Goal: Check status: Check status

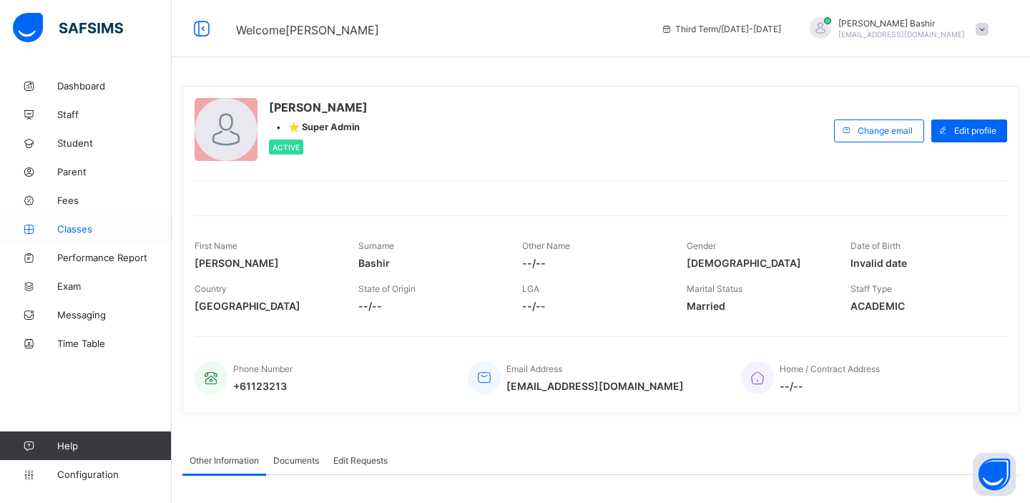
click at [79, 228] on span "Classes" at bounding box center [114, 228] width 114 height 11
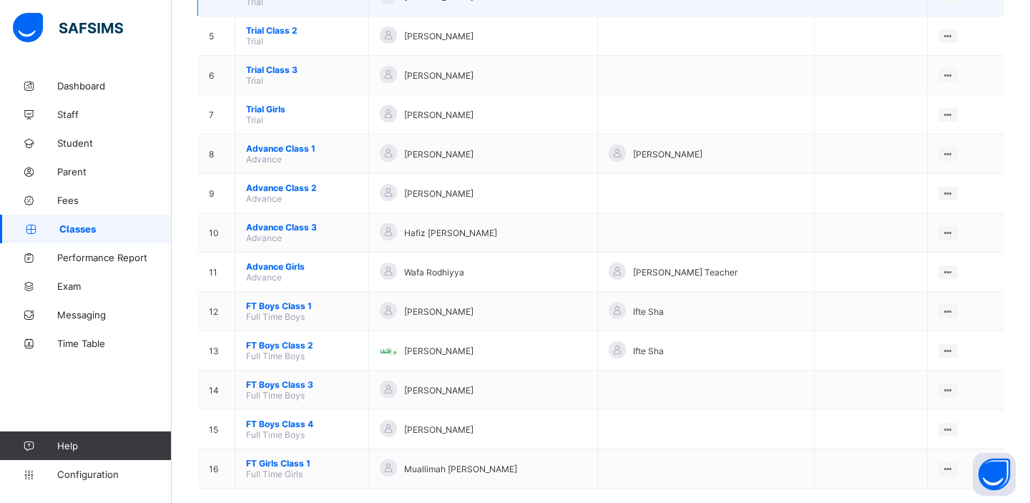
scroll to position [318, 0]
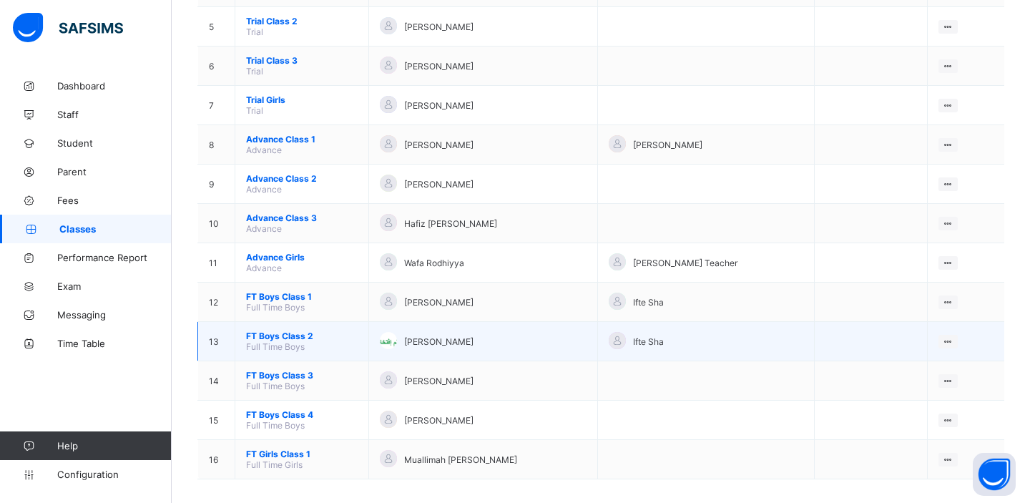
click at [279, 331] on span "FT Boys Class 2" at bounding box center [302, 336] width 112 height 11
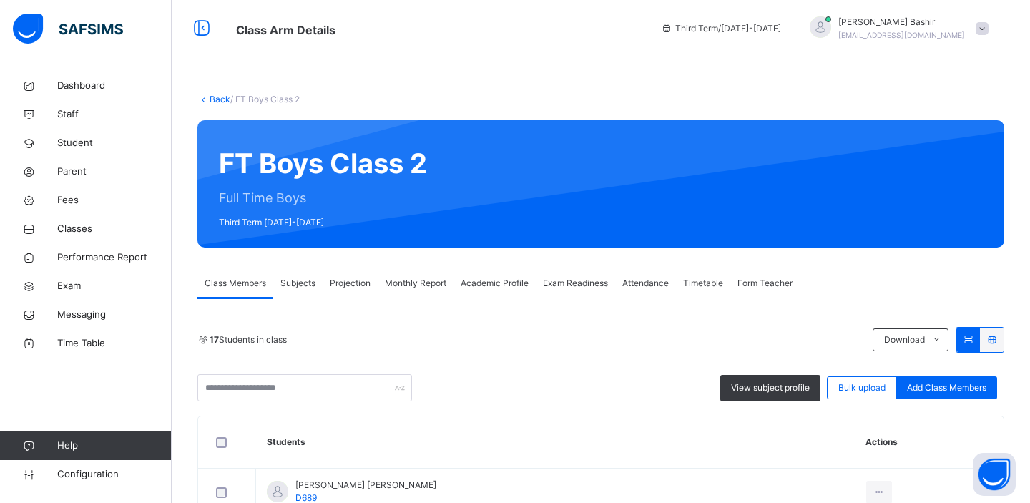
click at [346, 286] on span "Projection" at bounding box center [350, 283] width 41 height 13
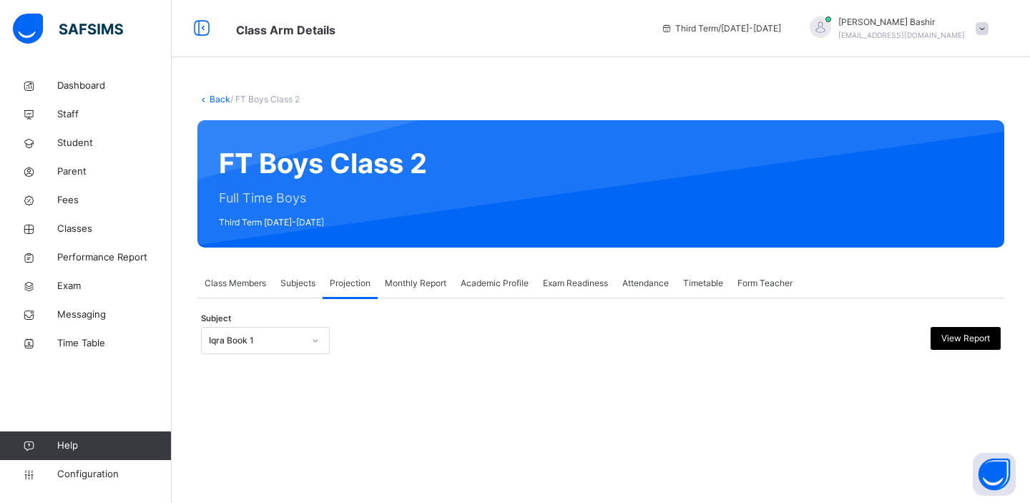
click at [303, 341] on div at bounding box center [315, 340] width 24 height 23
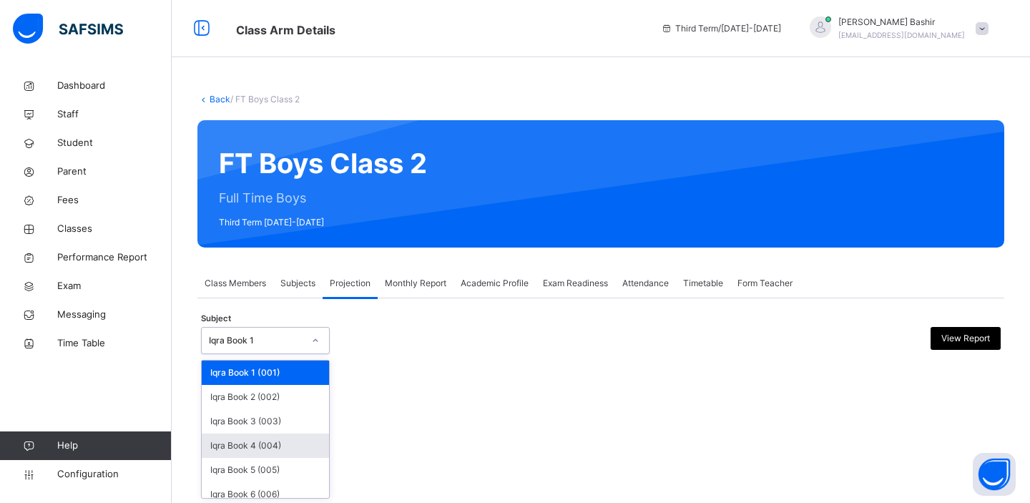
scroll to position [57, 0]
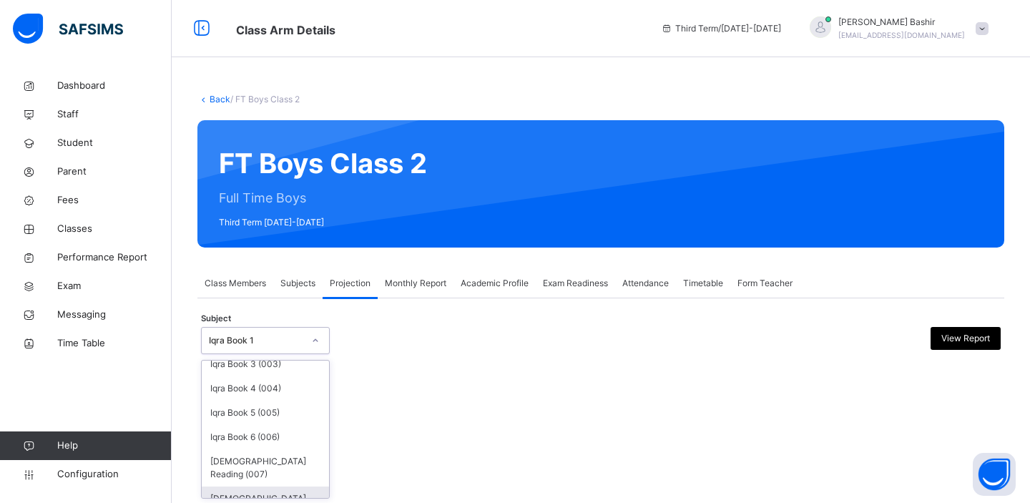
click at [267, 486] on div "Quran Memorisation (008)" at bounding box center [265, 504] width 127 height 37
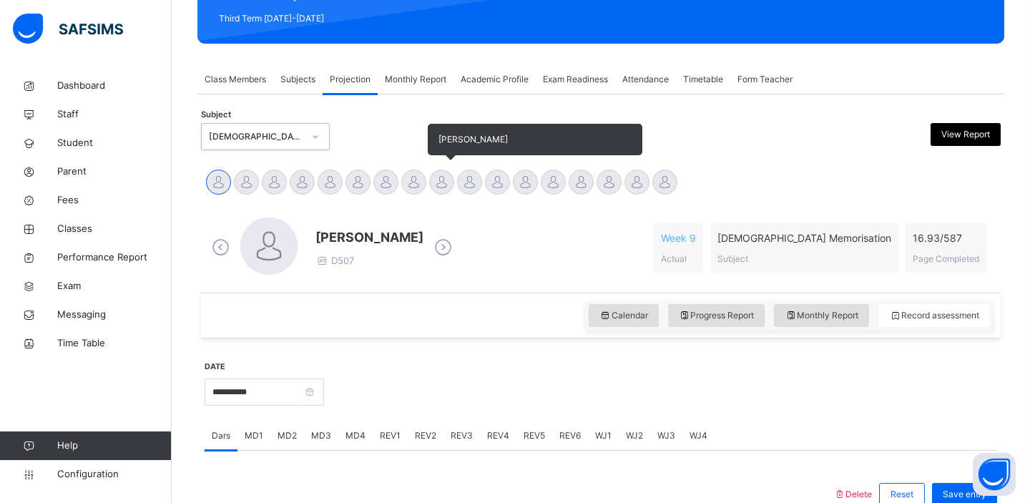
scroll to position [206, 0]
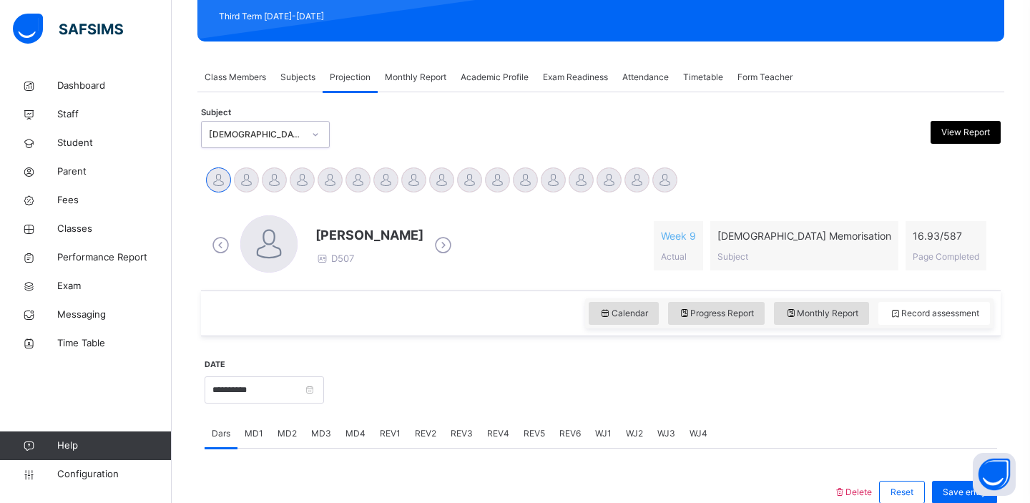
click at [954, 133] on span "View Report" at bounding box center [965, 132] width 49 height 13
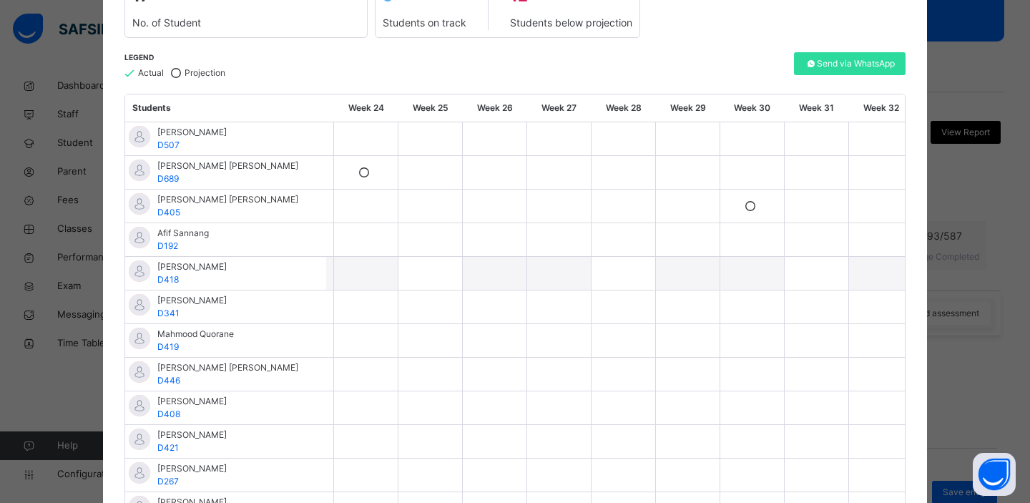
scroll to position [0, 0]
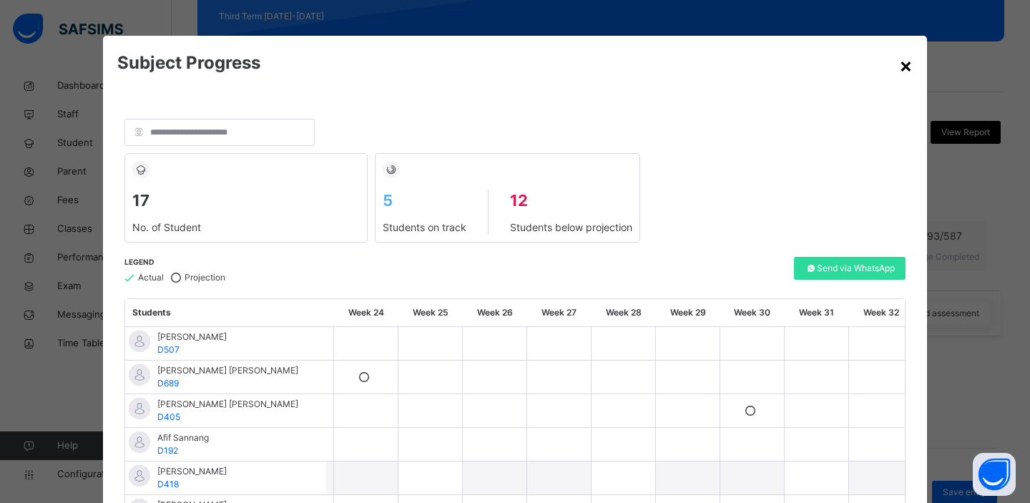
click at [899, 67] on div "×" at bounding box center [906, 65] width 14 height 30
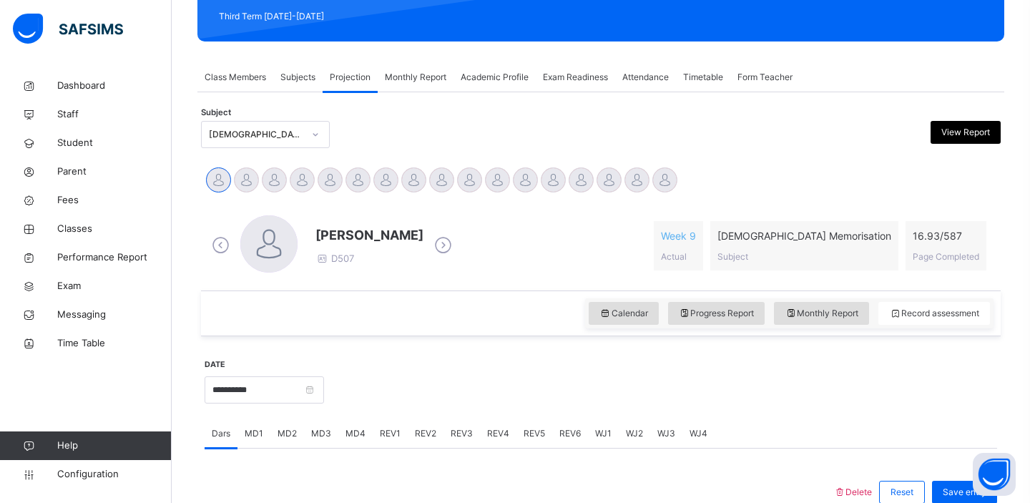
click at [966, 134] on span "View Report" at bounding box center [965, 132] width 49 height 13
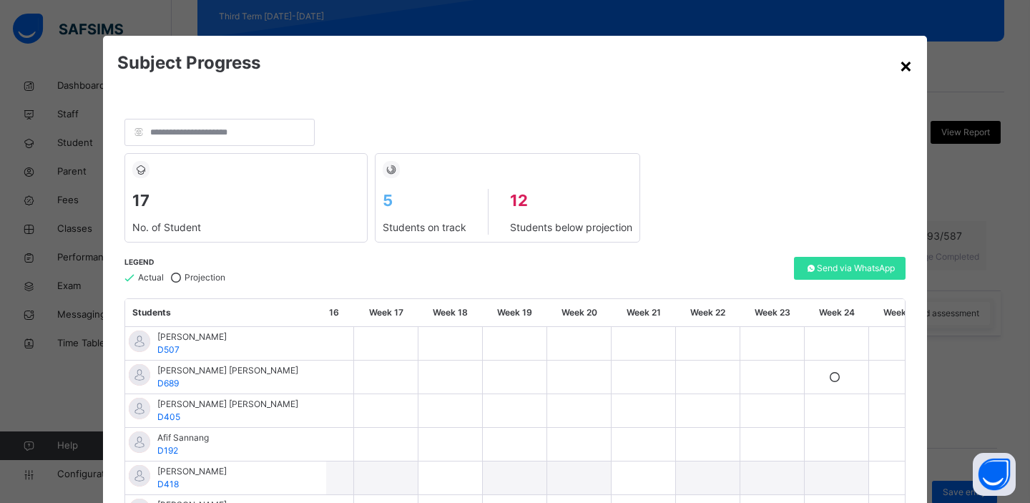
click at [900, 61] on div "×" at bounding box center [906, 65] width 14 height 30
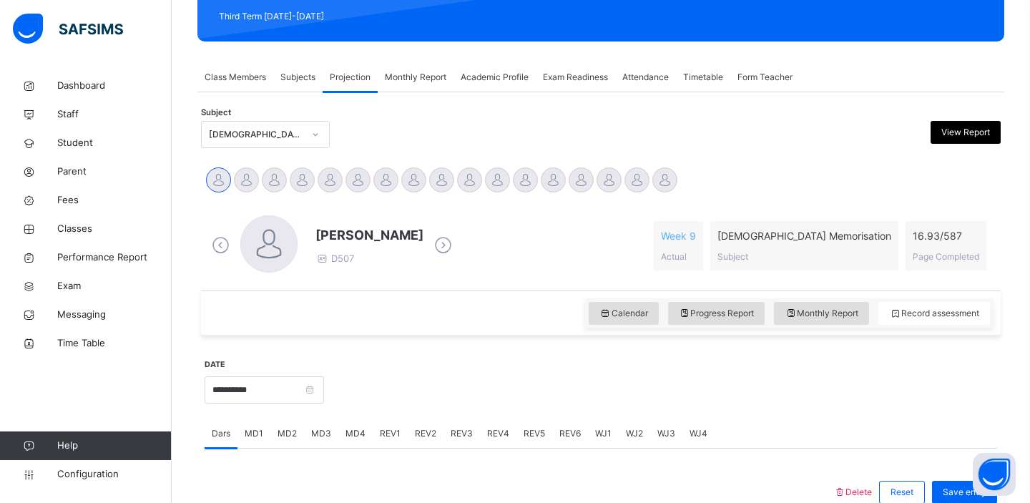
click at [426, 80] on span "Monthly Report" at bounding box center [416, 77] width 62 height 13
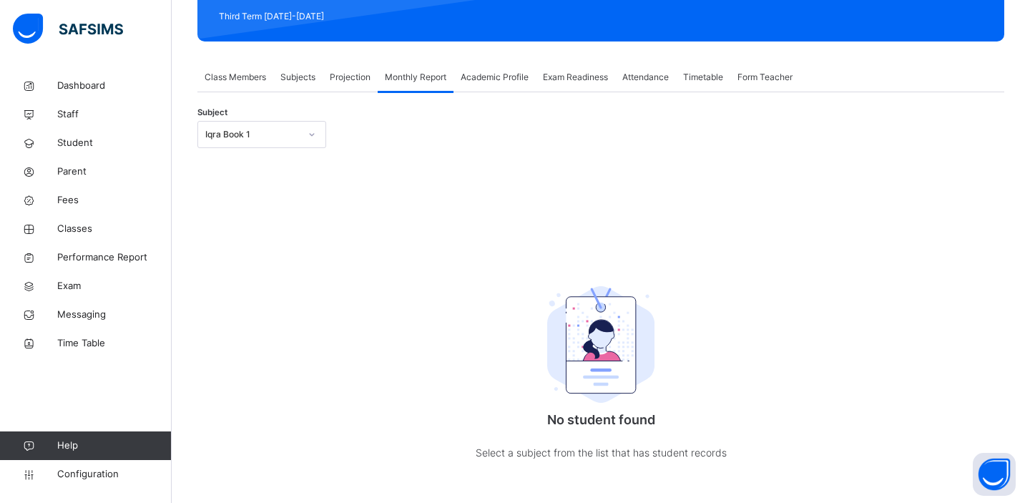
click at [293, 144] on div "Iqra Book 1" at bounding box center [248, 135] width 100 height 22
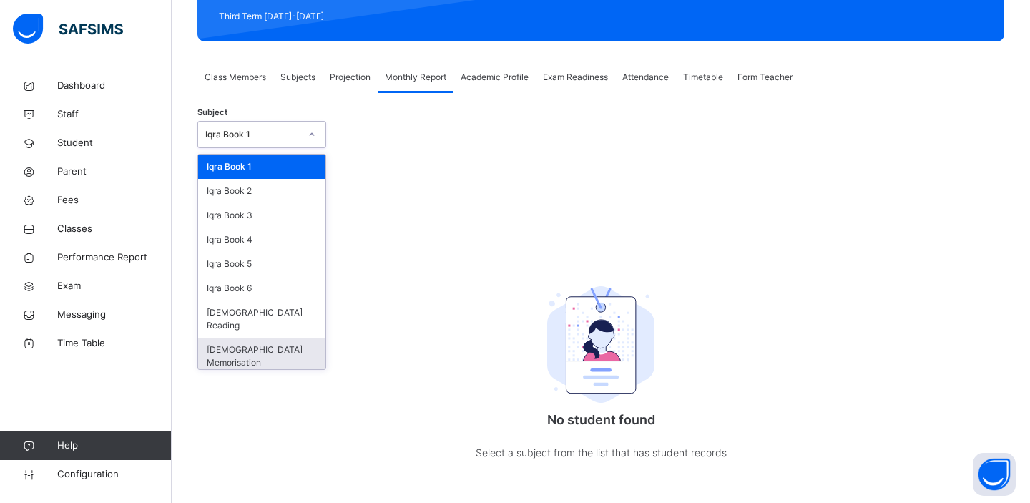
click at [256, 338] on div "Quran Memorisation" at bounding box center [261, 356] width 127 height 37
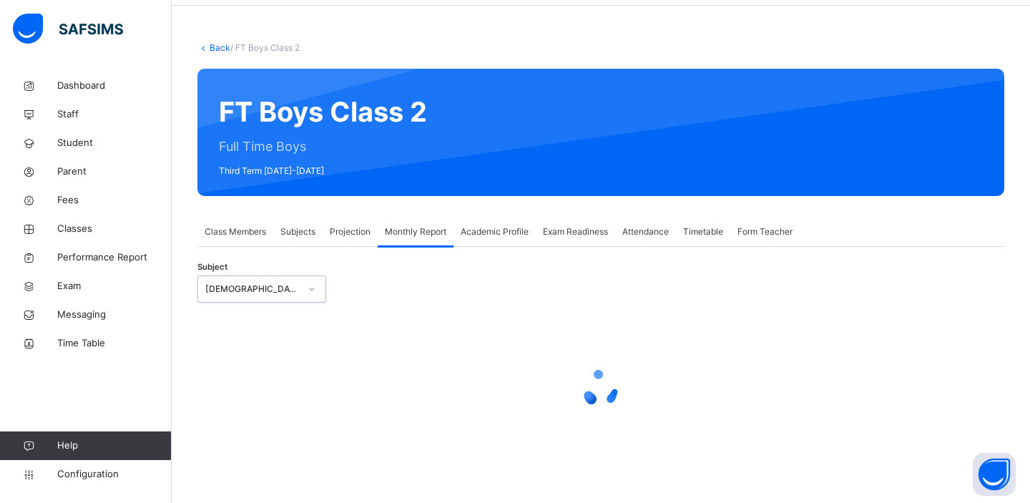
select select "****"
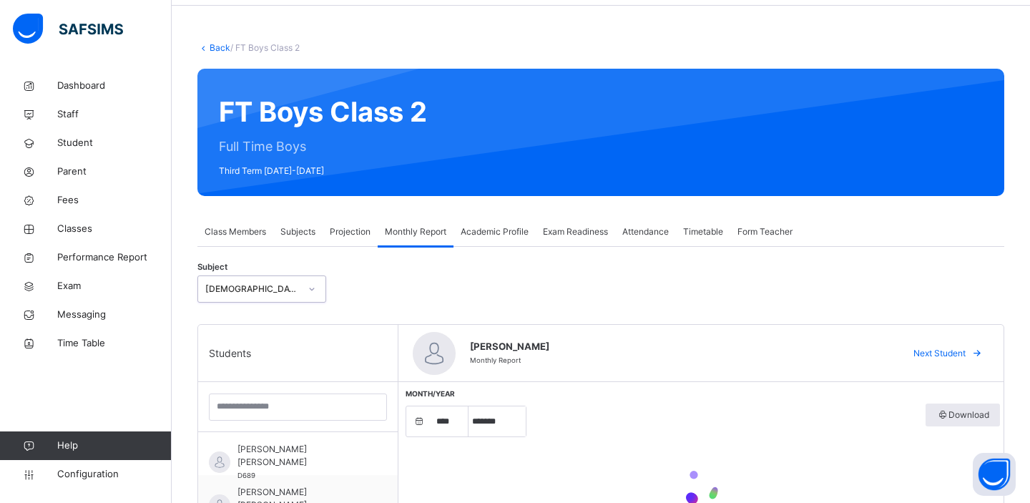
scroll to position [206, 0]
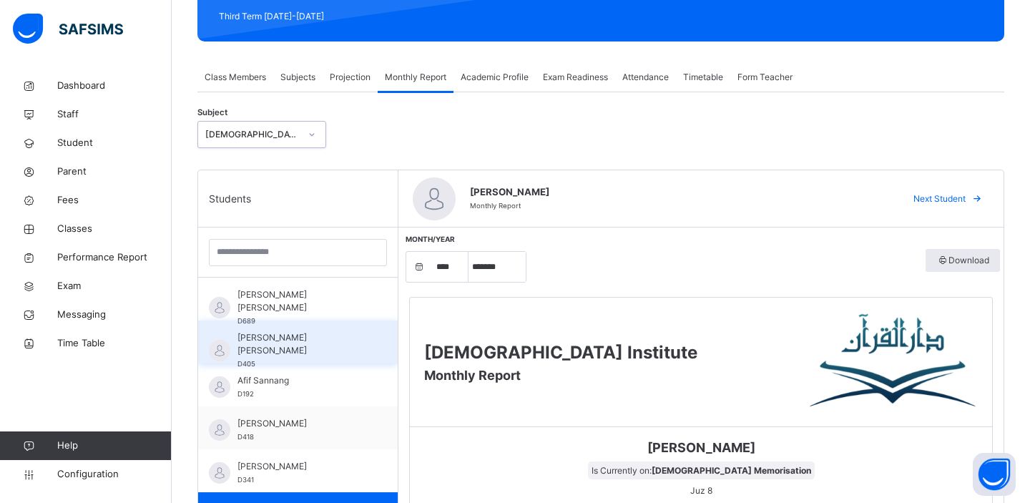
click at [298, 345] on div "Abdul Saboor Ahmed Siddqui D405" at bounding box center [302, 350] width 128 height 39
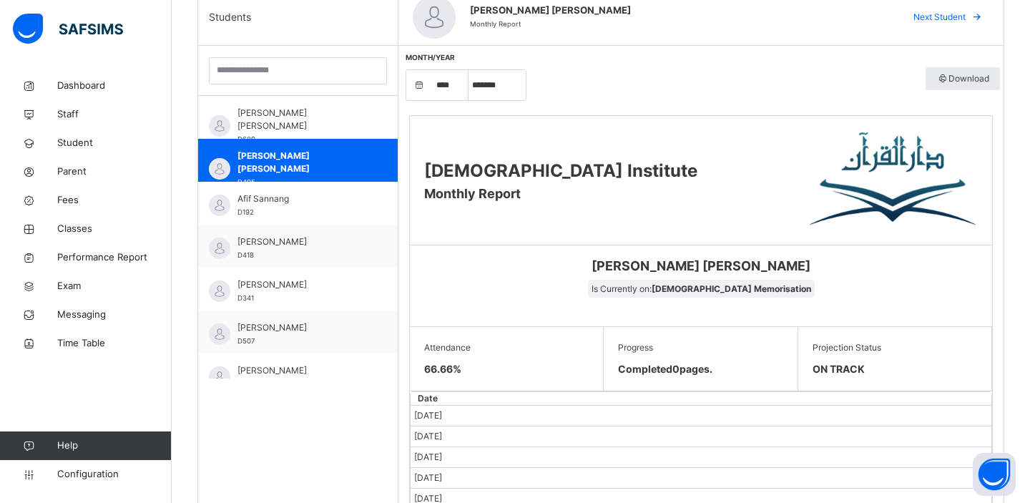
scroll to position [335, 0]
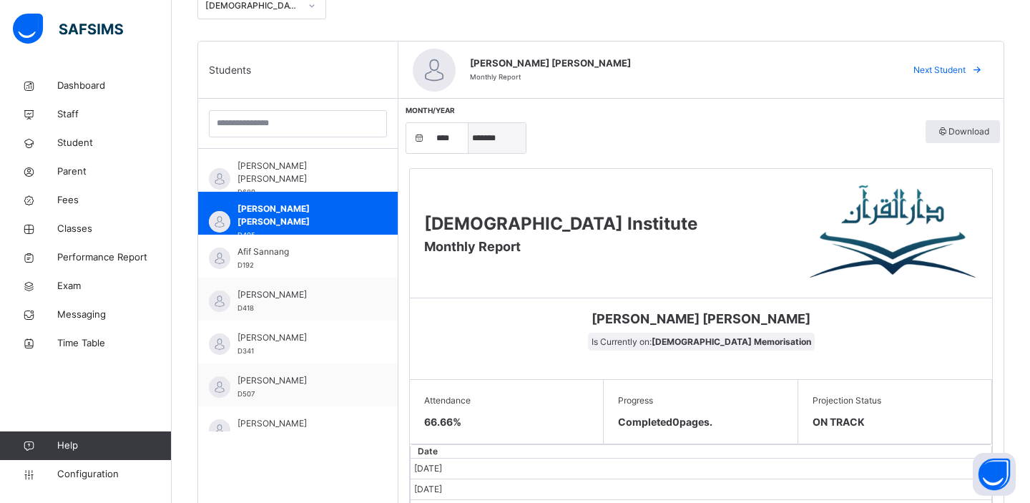
click at [487, 137] on select "***** ******* ******** ***** ***** *** **** **** ****** ********* ******* *****…" at bounding box center [497, 138] width 57 height 30
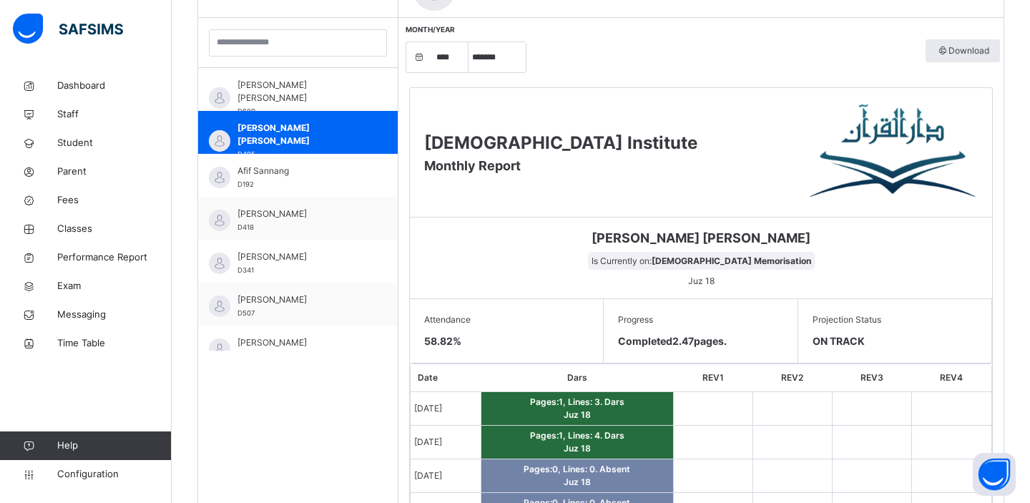
scroll to position [413, 0]
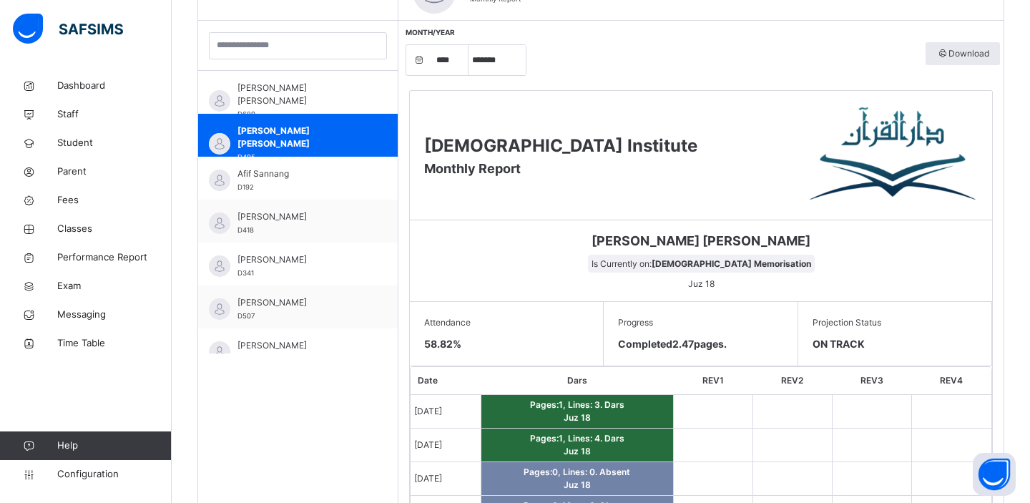
click at [848, 344] on span "ON TRACK" at bounding box center [895, 343] width 165 height 15
click at [496, 64] on select "***** ******* ******** ***** ***** *** **** **** ****** ********* ******* *****…" at bounding box center [497, 60] width 57 height 30
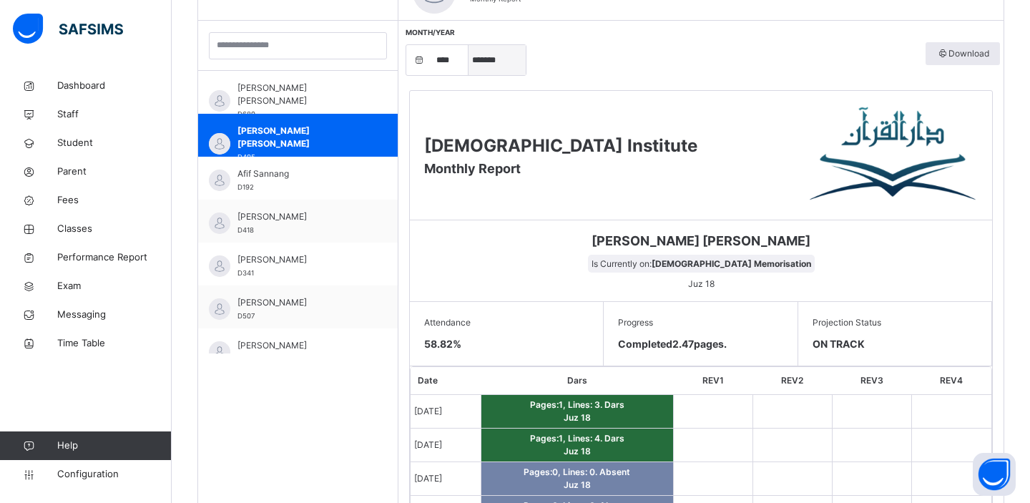
select select "*"
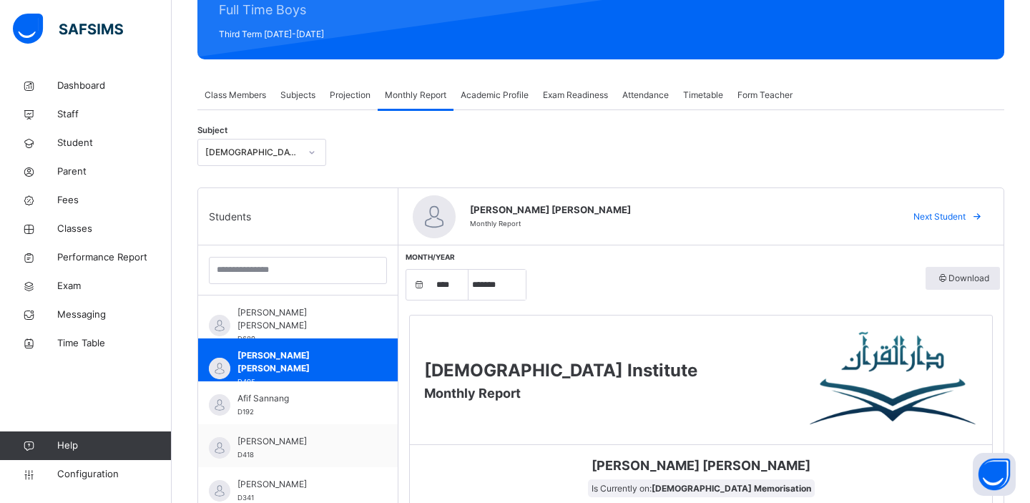
scroll to position [185, 0]
